Goal: Information Seeking & Learning: Learn about a topic

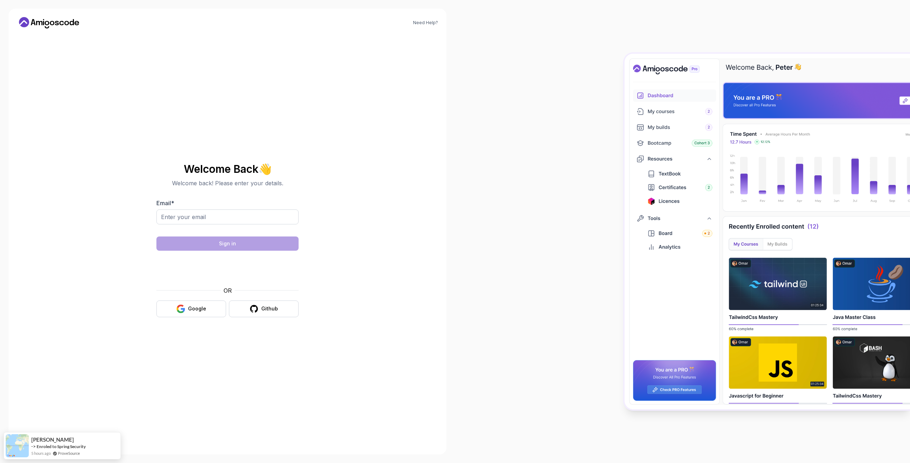
click at [182, 213] on input "Email *" at bounding box center [227, 216] width 142 height 15
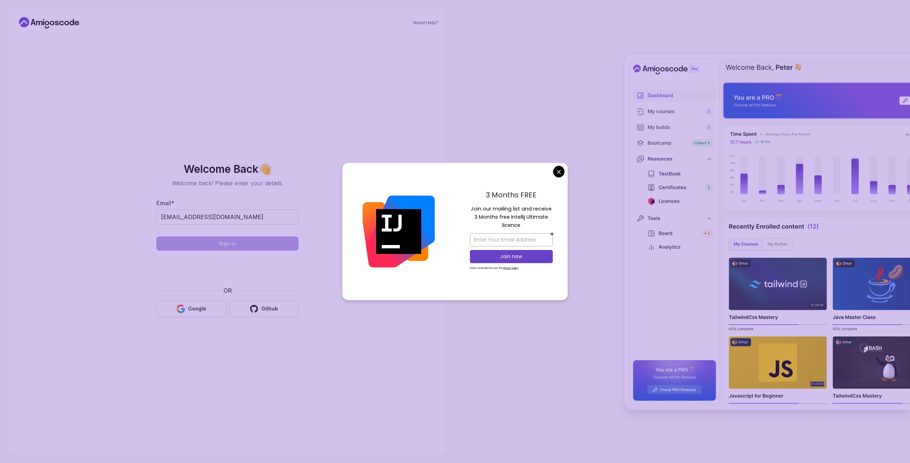
type input "[EMAIL_ADDRESS][DOMAIN_NAME]"
click at [559, 172] on body "Need Help? Welcome Back 👋 Welcome back! Please enter your details. Email * jnav…" at bounding box center [455, 231] width 910 height 463
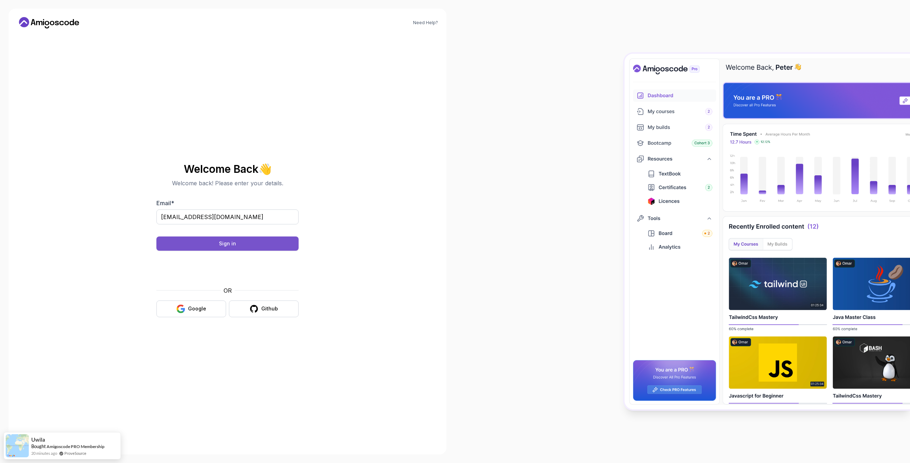
click at [256, 243] on button "Sign in" at bounding box center [227, 243] width 142 height 14
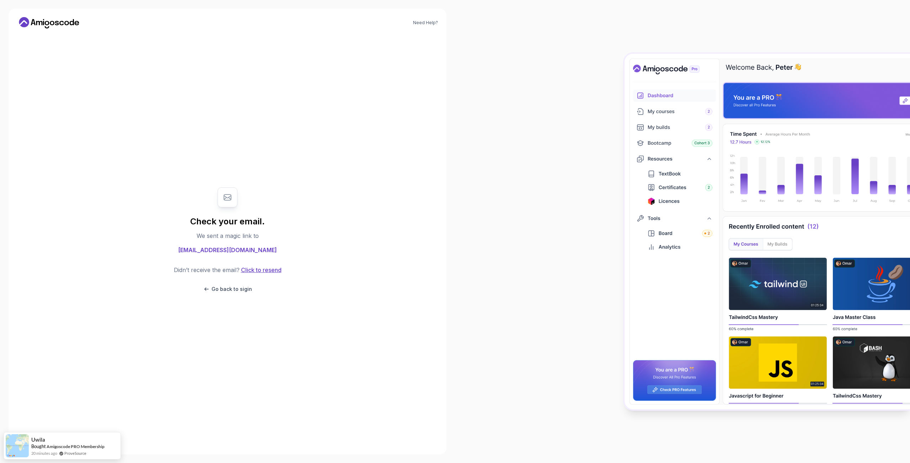
click at [264, 272] on button "Click to resend" at bounding box center [261, 270] width 42 height 9
click at [235, 292] on p "Go back to sigin" at bounding box center [231, 288] width 41 height 7
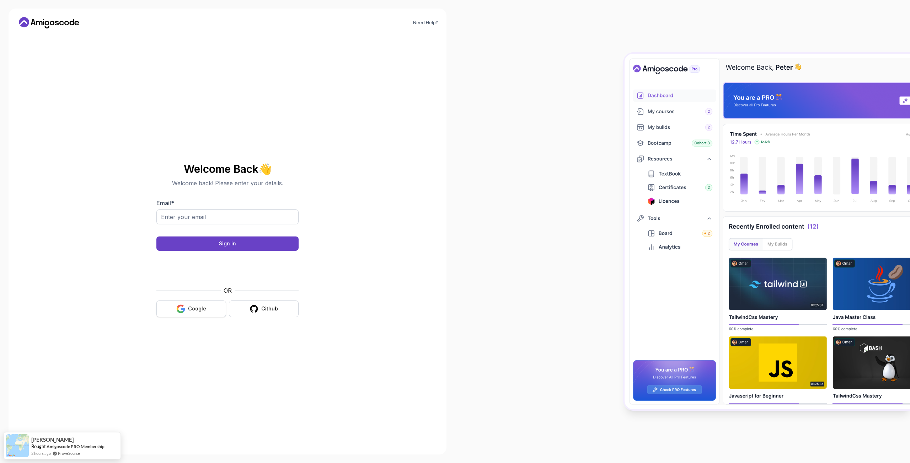
click at [200, 302] on button "Google" at bounding box center [191, 308] width 70 height 17
click at [697, 176] on img at bounding box center [767, 231] width 285 height 355
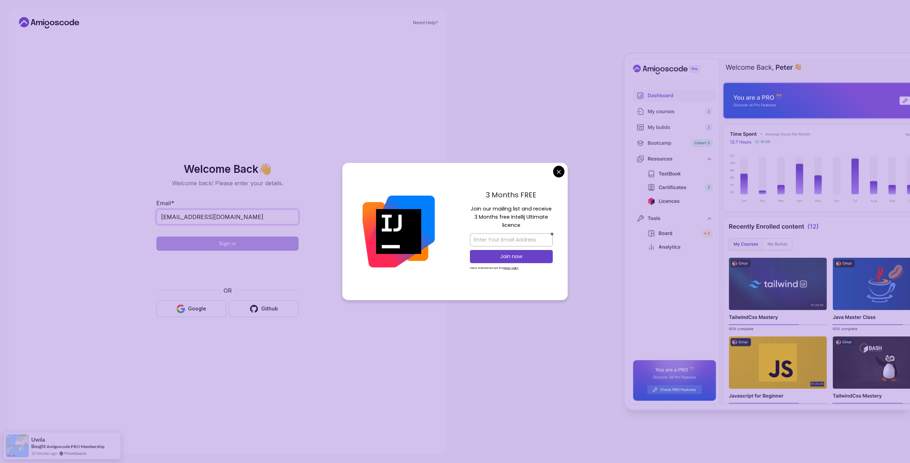
type input "jnavy.jka@protonmail.com"
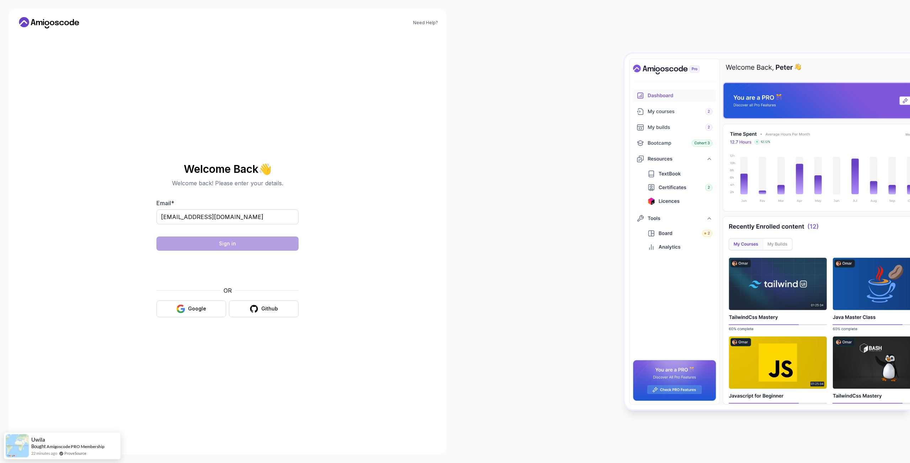
click at [559, 167] on body "Need Help? Welcome Back 👋 Welcome back! Please enter your details. Email * jnav…" at bounding box center [455, 231] width 910 height 463
click at [211, 247] on button "Sign in" at bounding box center [227, 243] width 142 height 14
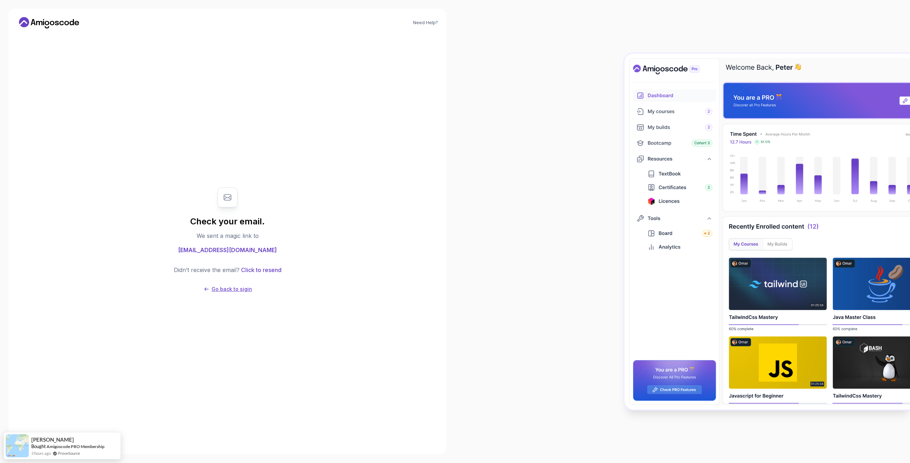
click at [230, 286] on p "Go back to sigin" at bounding box center [231, 288] width 41 height 7
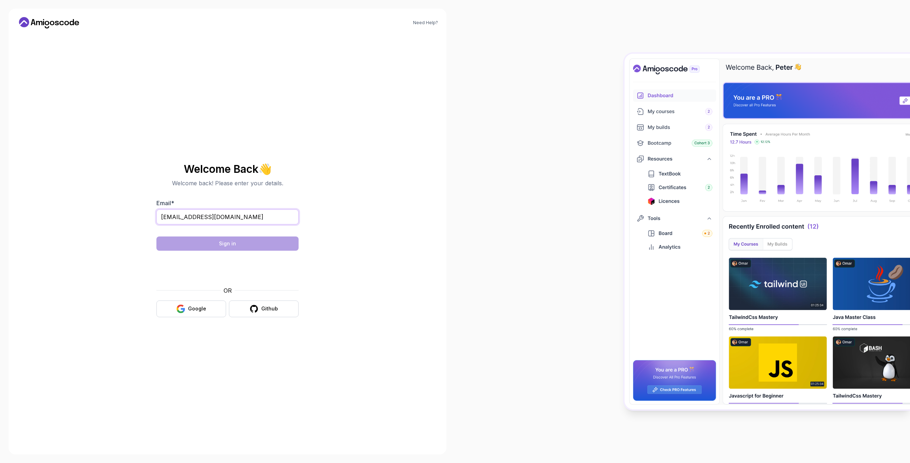
type input "[EMAIL_ADDRESS][DOMAIN_NAME]"
click at [220, 248] on button "Sign in" at bounding box center [227, 243] width 142 height 14
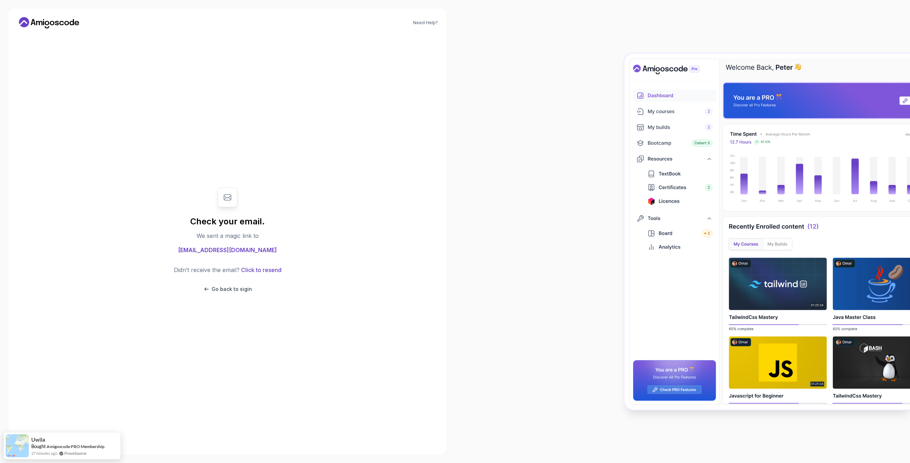
click at [564, 175] on body "Need Help? Check your email. We sent a magic link to [EMAIL_ADDRESS][DOMAIN_NAM…" at bounding box center [455, 231] width 910 height 463
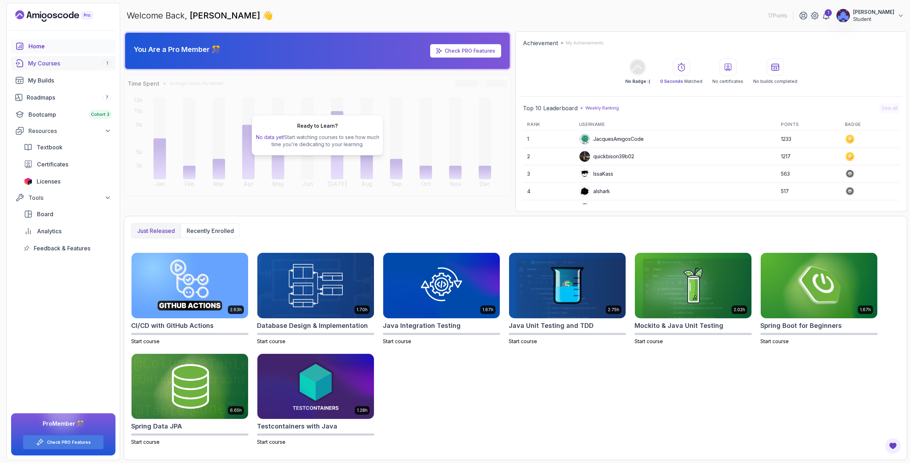
click at [60, 63] on div "My Courses 1" at bounding box center [69, 63] width 83 height 9
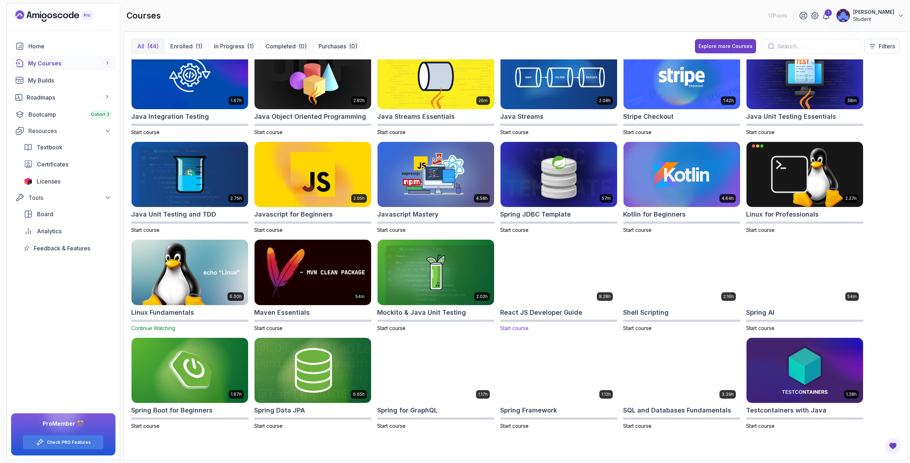
scroll to position [311, 0]
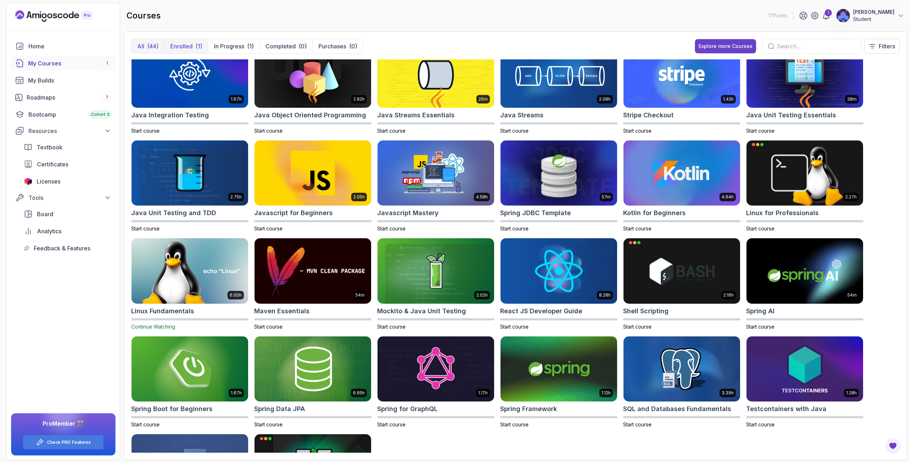
click at [174, 51] on button "Enrolled (1)" at bounding box center [186, 46] width 44 height 14
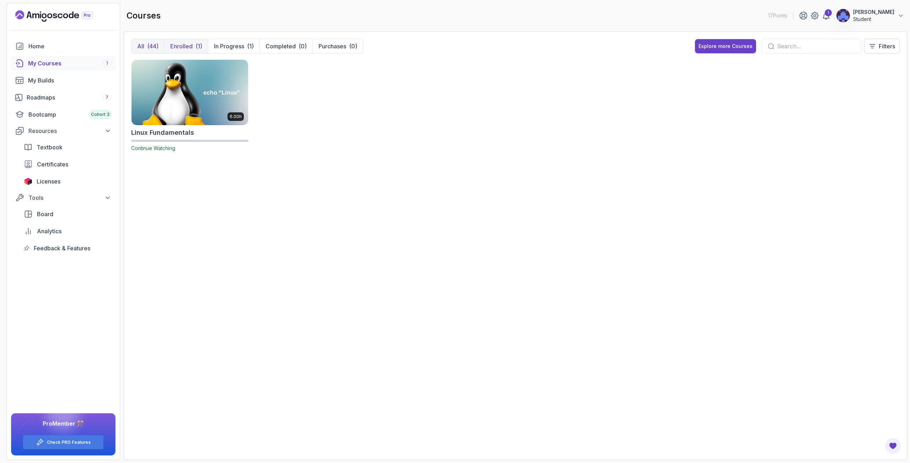
click at [148, 48] on div "(44)" at bounding box center [152, 46] width 11 height 9
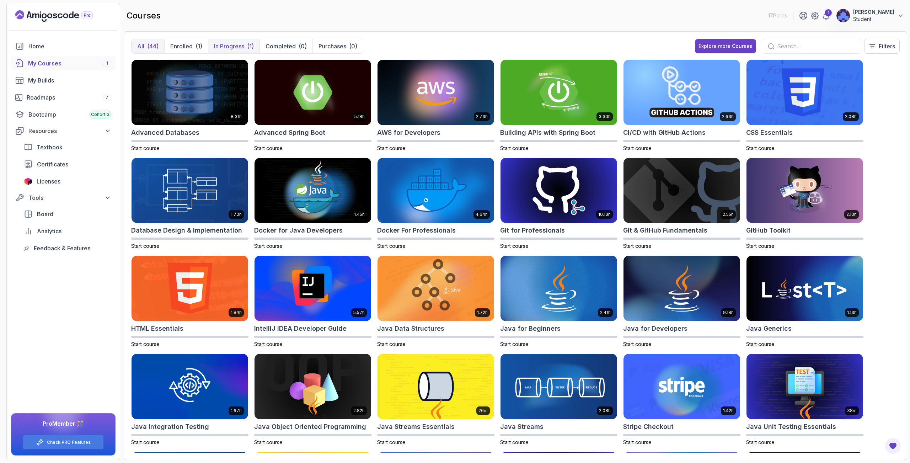
click at [227, 49] on p "In Progress" at bounding box center [229, 46] width 30 height 9
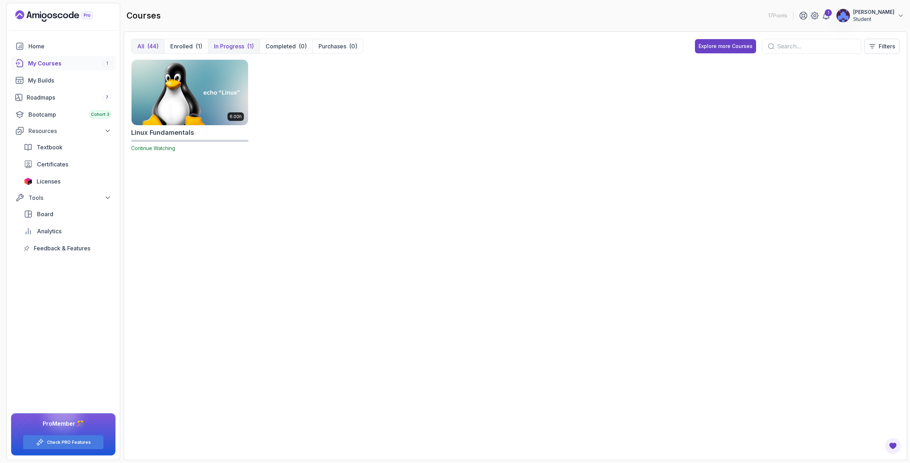
click at [154, 45] on div "(44)" at bounding box center [152, 46] width 11 height 9
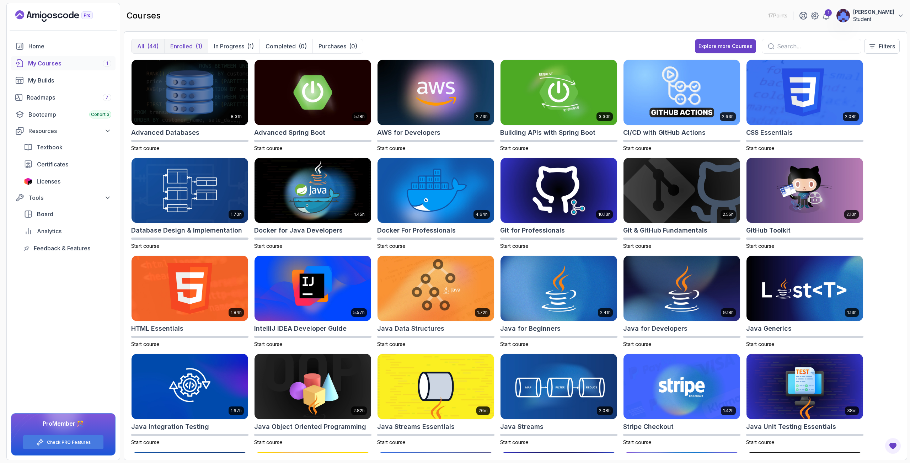
click at [181, 48] on p "Enrolled" at bounding box center [181, 46] width 22 height 9
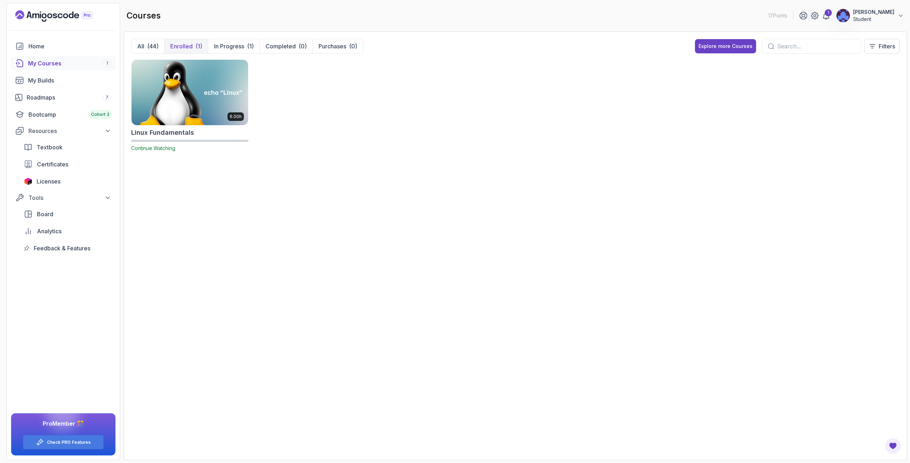
click at [167, 100] on img at bounding box center [190, 92] width 122 height 69
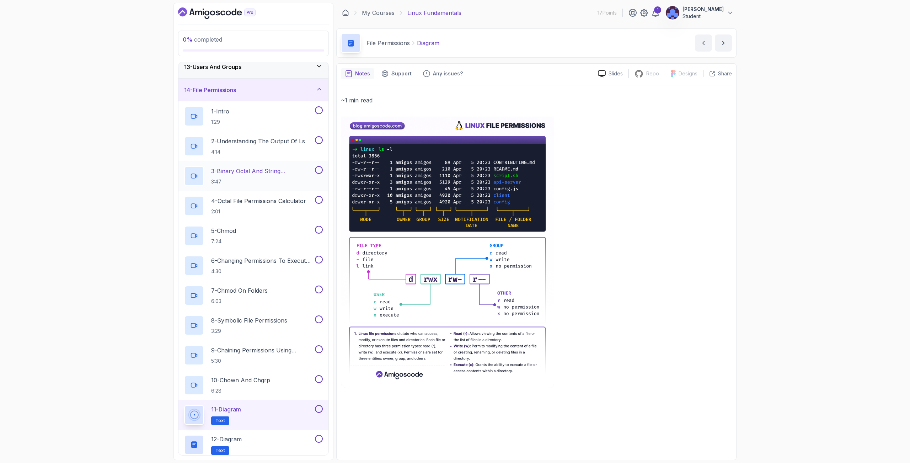
scroll to position [342, 0]
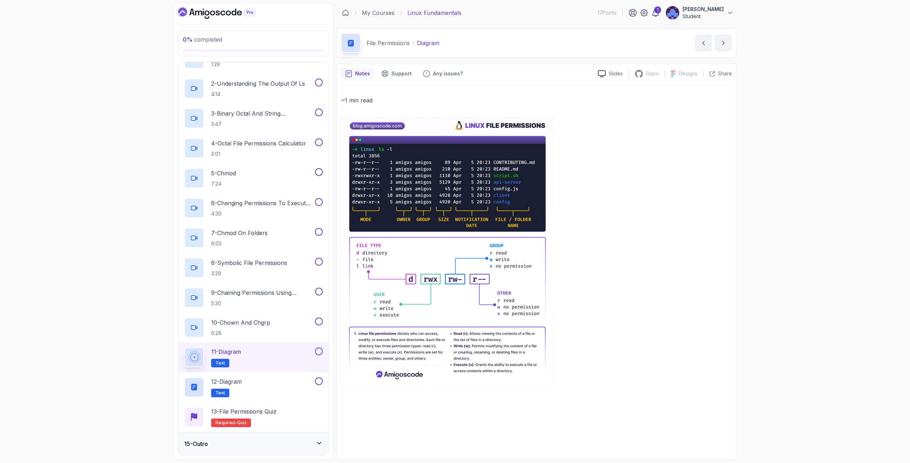
click at [319, 444] on icon at bounding box center [319, 442] width 7 height 7
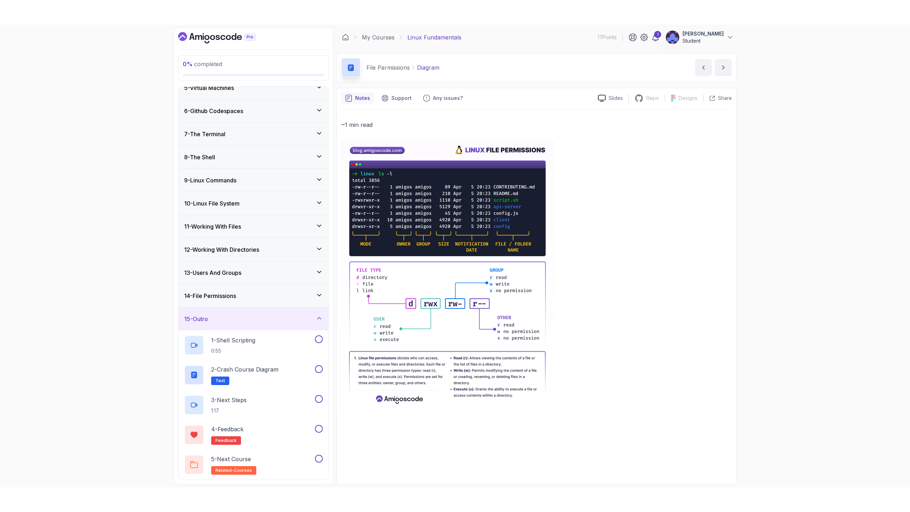
scroll to position [0, 0]
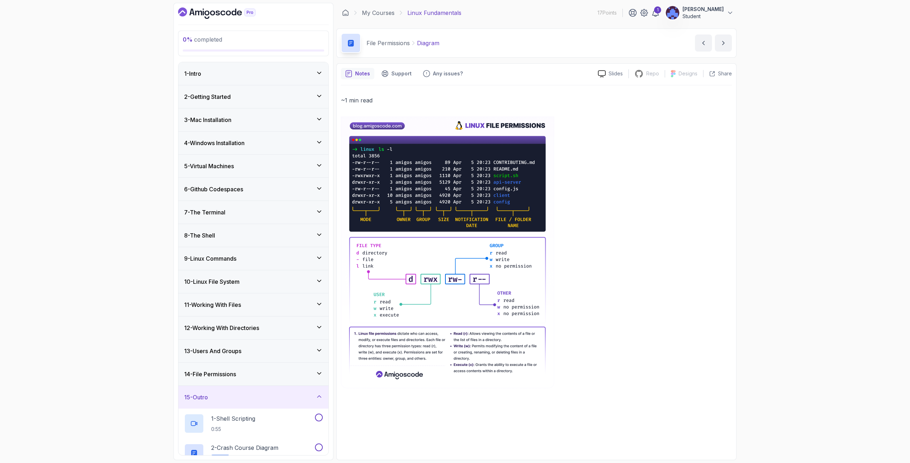
click at [260, 72] on div "1 - Intro" at bounding box center [253, 73] width 139 height 9
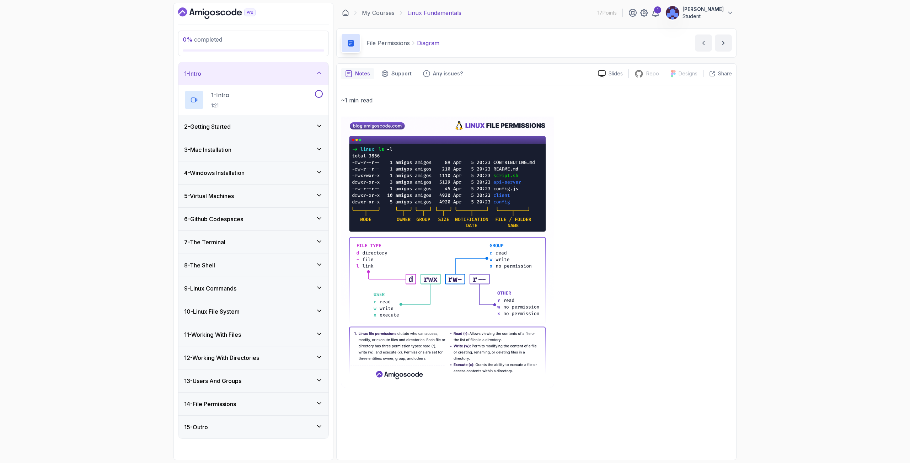
click at [209, 15] on icon "Dashboard" at bounding box center [216, 12] width 77 height 11
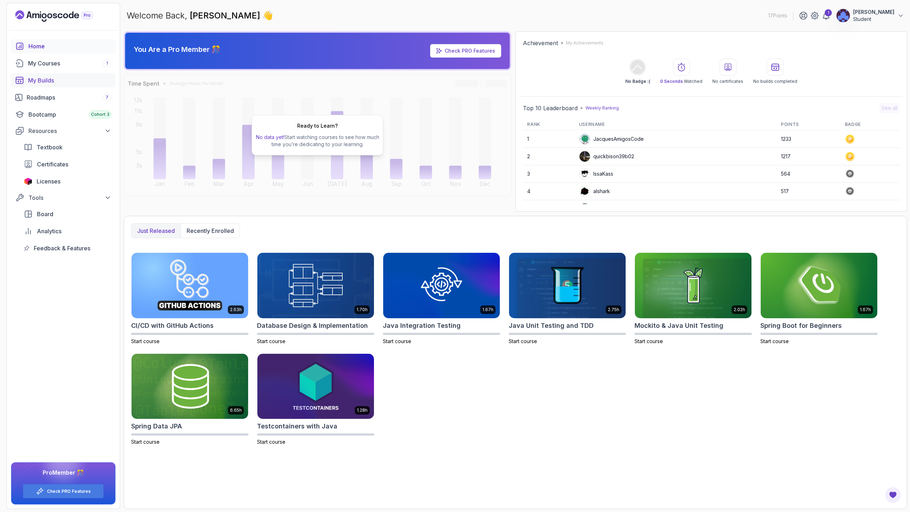
click at [42, 81] on div "My Builds" at bounding box center [69, 80] width 83 height 9
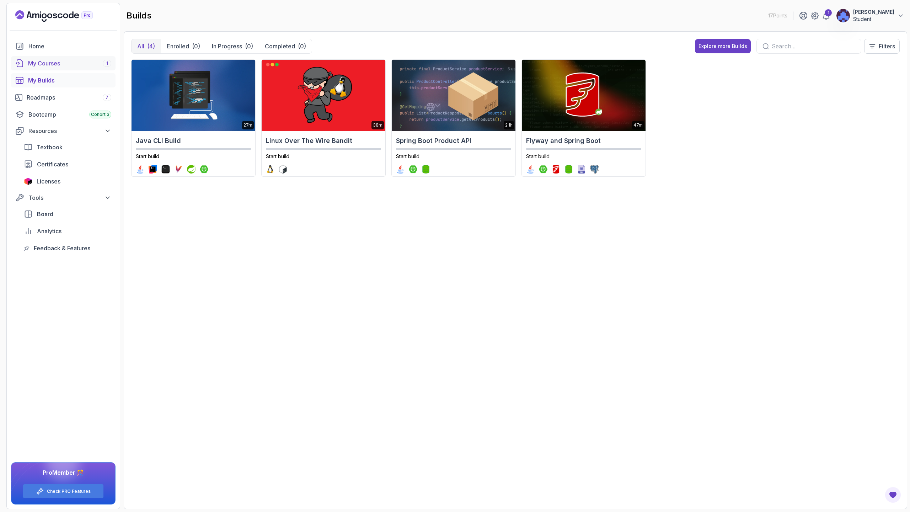
click at [47, 58] on link "My Courses 1" at bounding box center [63, 63] width 104 height 14
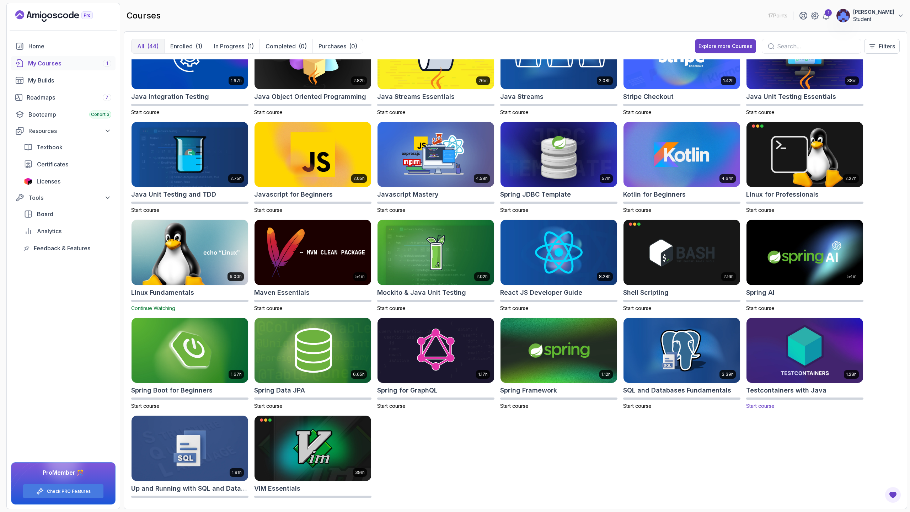
scroll to position [344, 0]
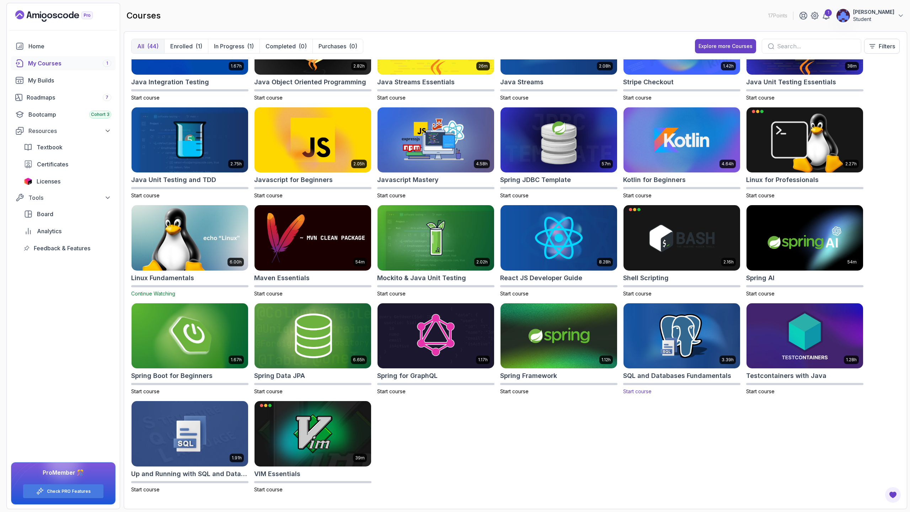
click at [675, 343] on img at bounding box center [682, 335] width 122 height 69
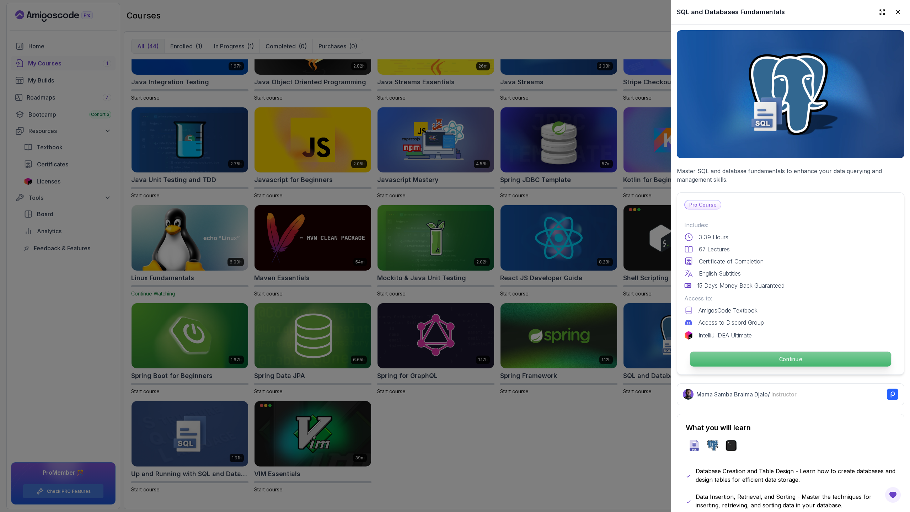
click at [760, 353] on p "Continue" at bounding box center [790, 359] width 201 height 15
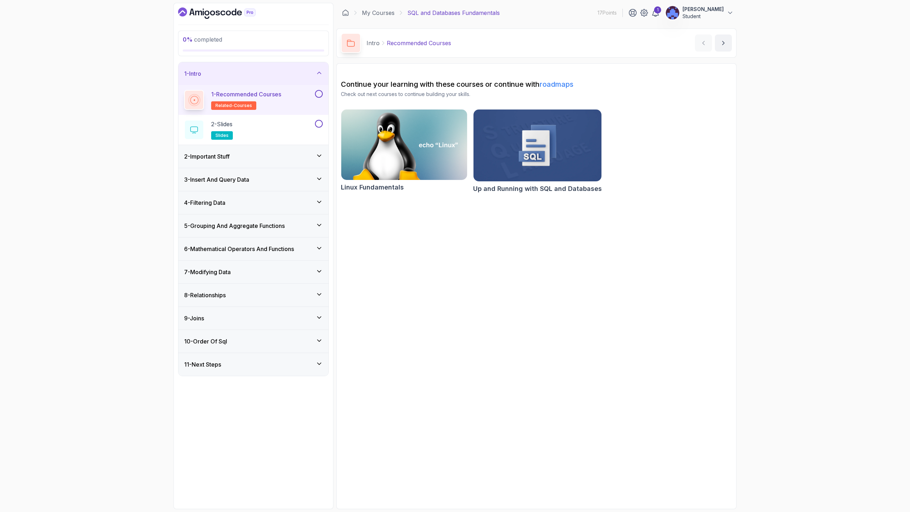
click at [505, 155] on img at bounding box center [537, 145] width 134 height 75
click at [300, 104] on div "1 - Recommended Courses related-courses" at bounding box center [248, 100] width 129 height 20
click at [320, 123] on button at bounding box center [319, 124] width 8 height 8
click at [320, 143] on div "2 - Slides slides" at bounding box center [253, 130] width 150 height 30
click at [320, 152] on div "2 - Important Stuff" at bounding box center [253, 156] width 150 height 23
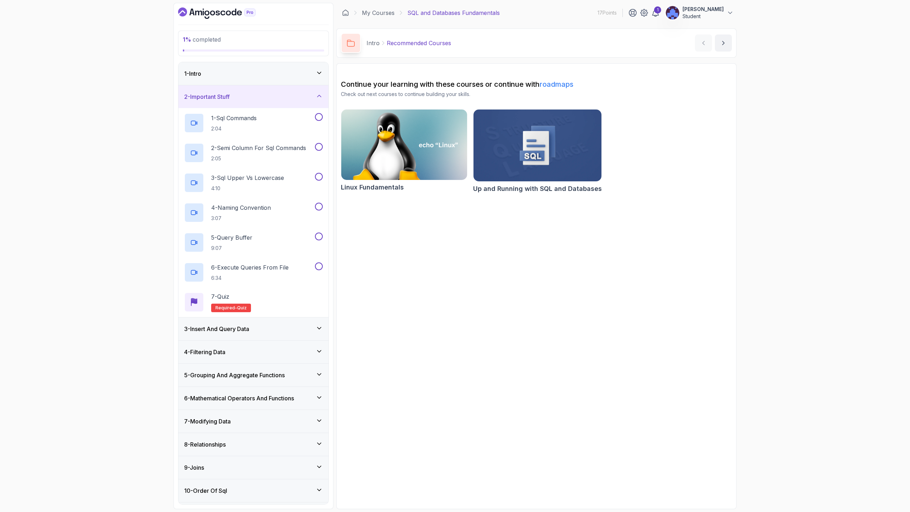
click at [245, 78] on div "1 - Intro" at bounding box center [253, 73] width 150 height 23
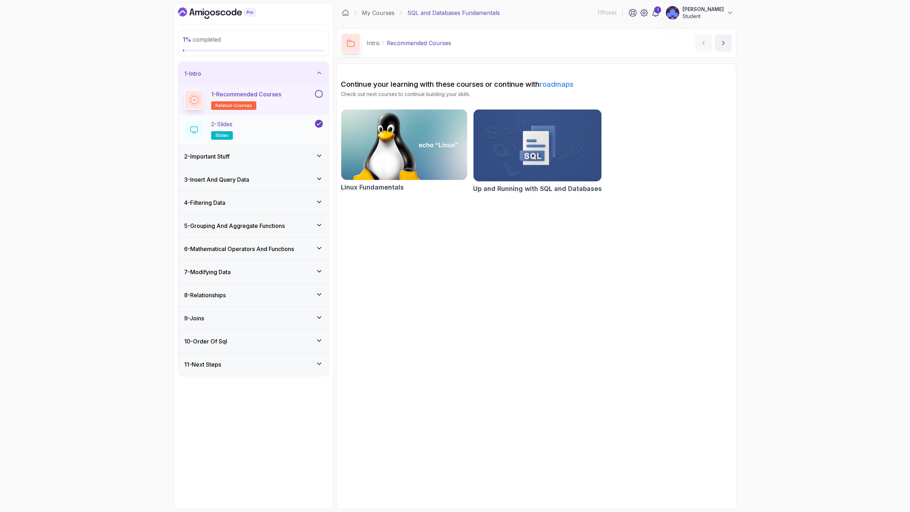
click at [227, 138] on p "slides" at bounding box center [222, 135] width 22 height 9
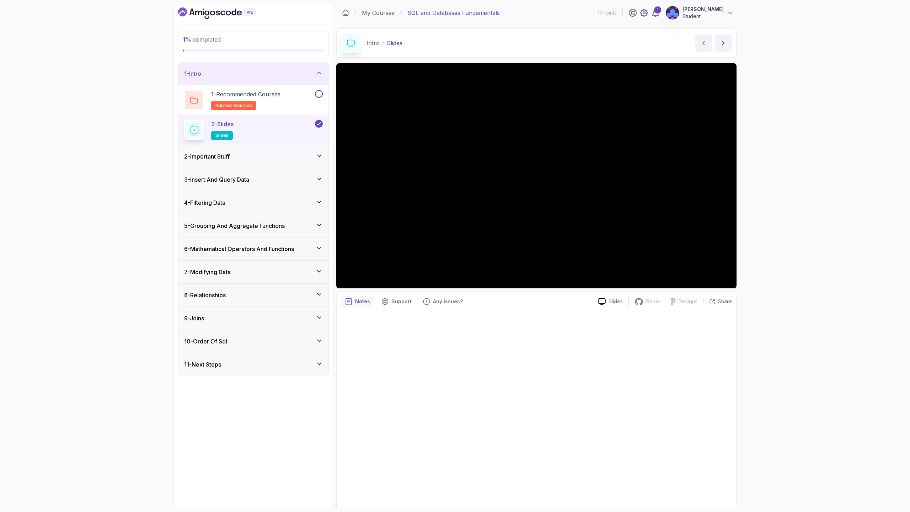
click at [578, 353] on div at bounding box center [536, 408] width 391 height 191
click at [395, 320] on div at bounding box center [536, 408] width 391 height 191
click at [383, 305] on icon "Support button" at bounding box center [384, 301] width 7 height 7
